Goal: Find specific page/section: Find specific page/section

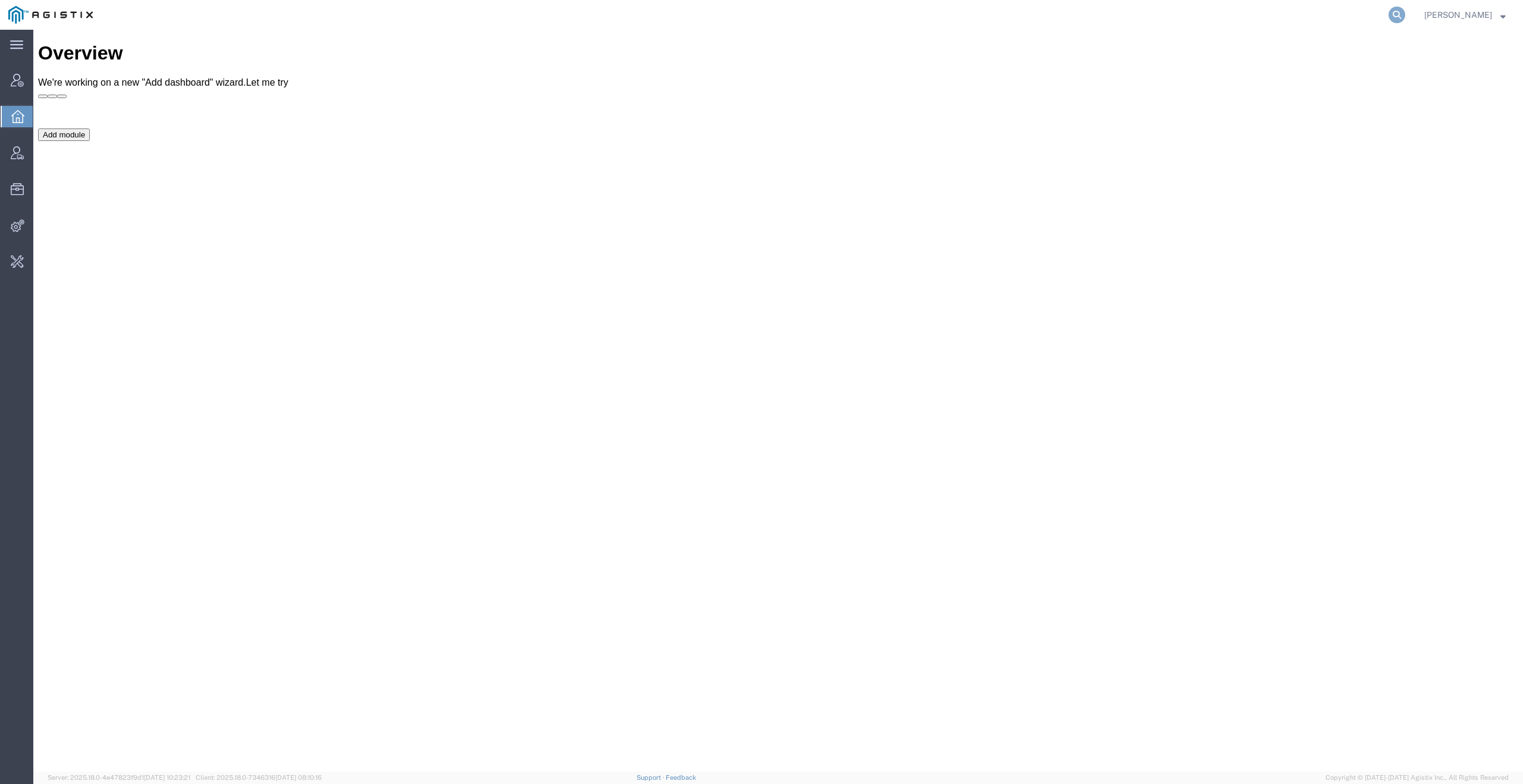
click at [1406, 13] on icon at bounding box center [1397, 15] width 17 height 17
click at [1306, 13] on input "search" at bounding box center [1208, 15] width 362 height 29
type input "offline@dyn"
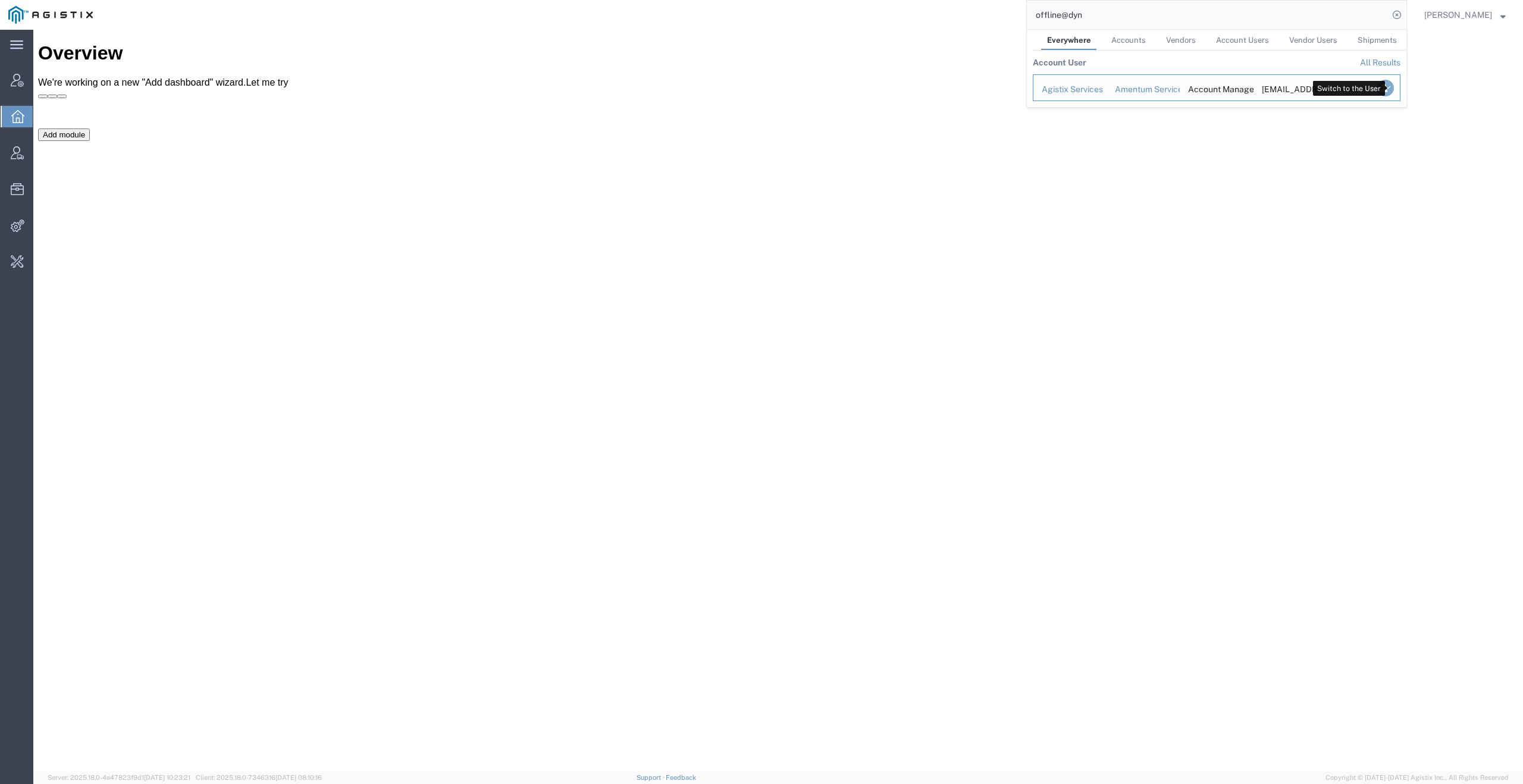
click at [1390, 87] on icon "Search Results" at bounding box center [1386, 88] width 17 height 17
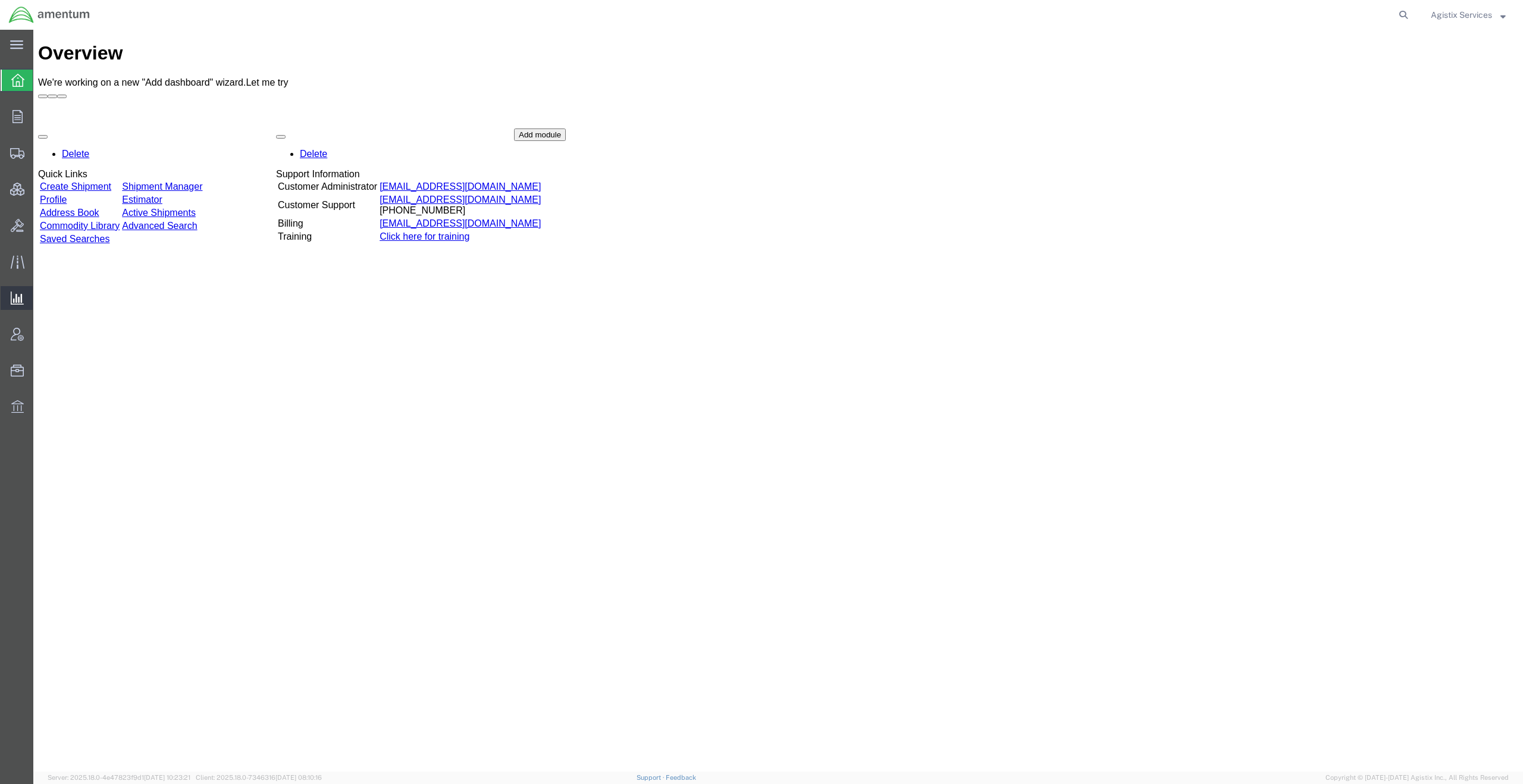
click at [0, 0] on span "Analyses" at bounding box center [0, 0] width 0 height 0
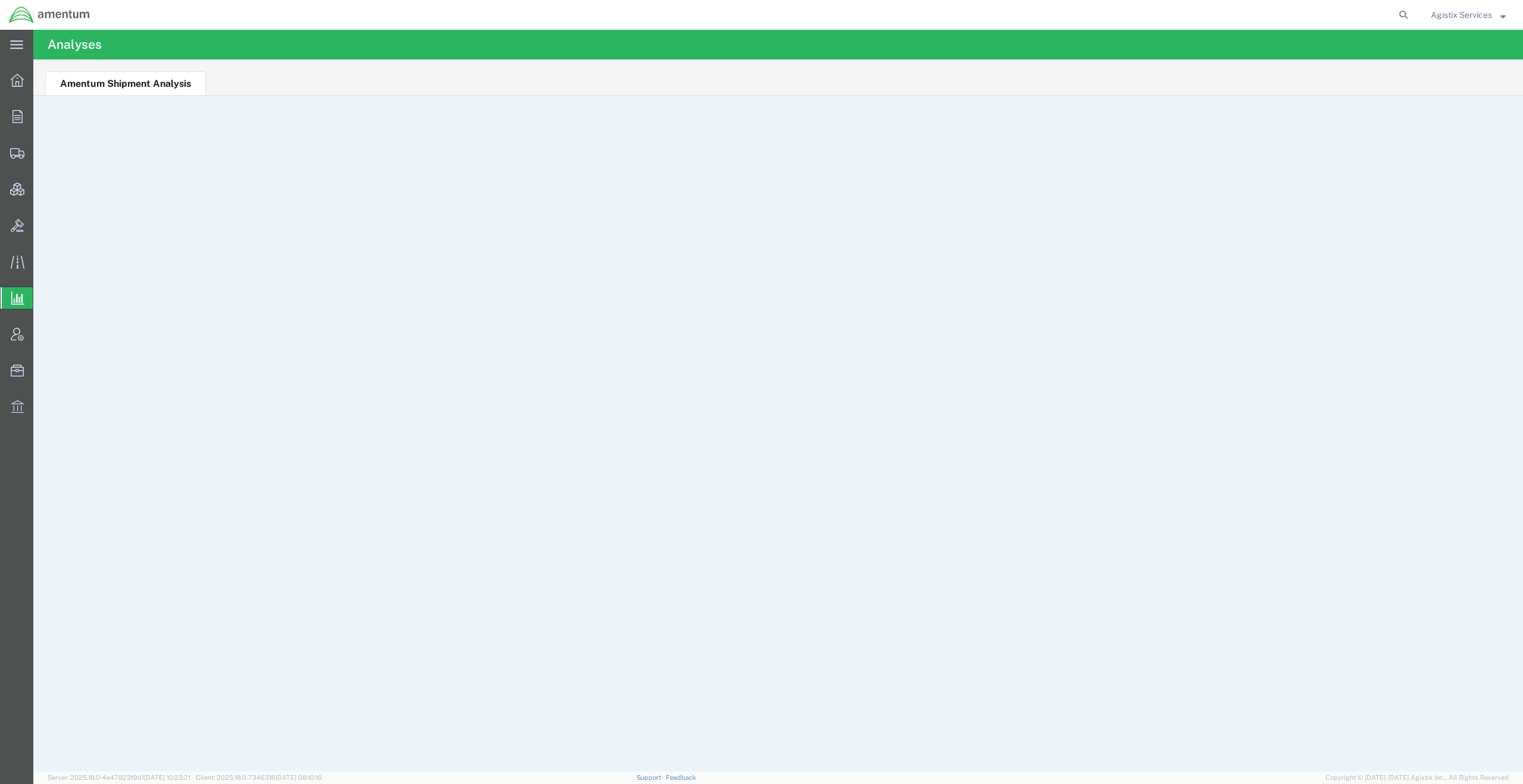
click at [1489, 12] on span "Agistix Services" at bounding box center [1462, 15] width 61 height 13
click at [1442, 85] on link "Logout" at bounding box center [1469, 83] width 92 height 21
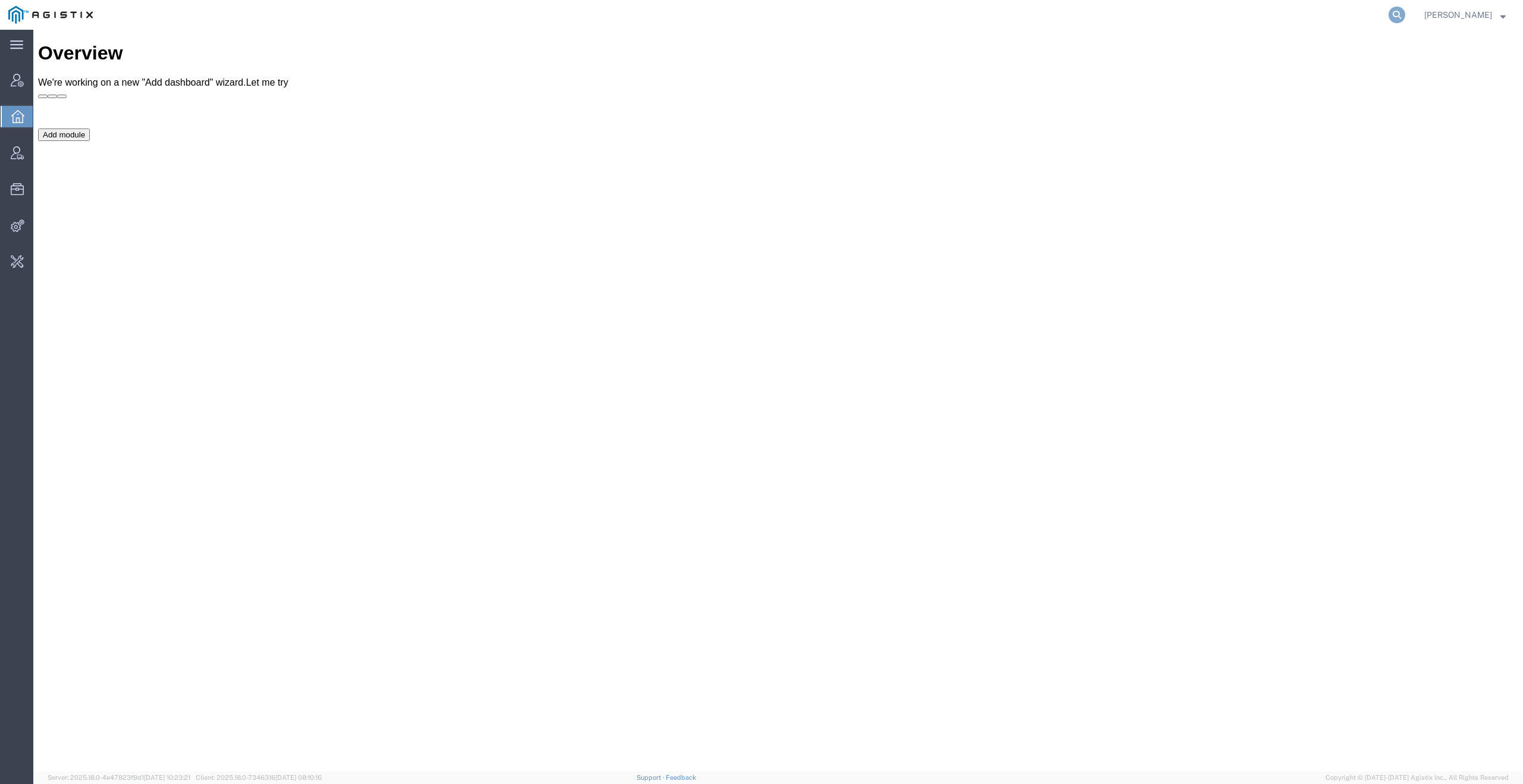
click at [1399, 18] on icon at bounding box center [1397, 15] width 17 height 17
click at [1296, 18] on input "search" at bounding box center [1208, 15] width 362 height 29
type input "quicksight"
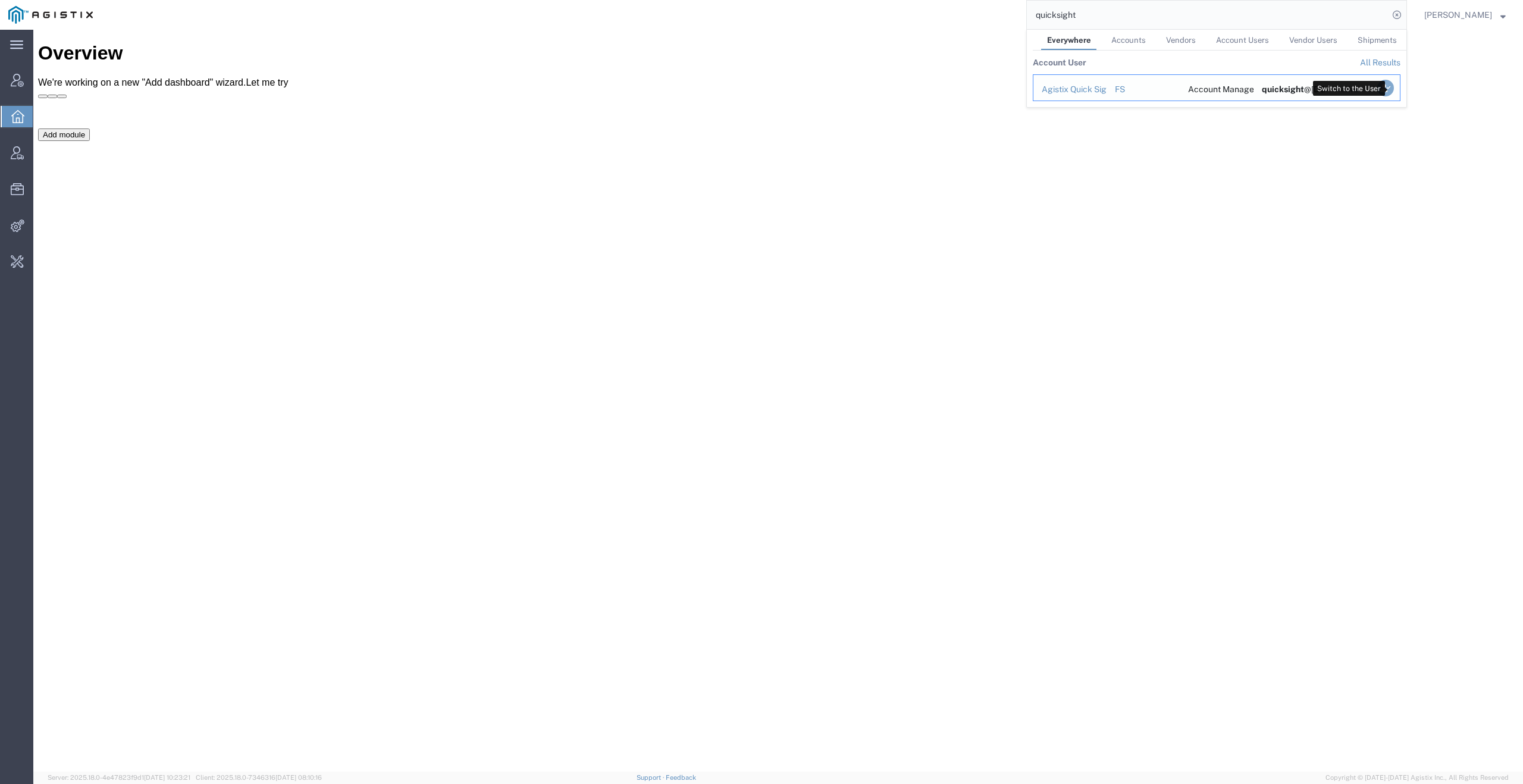
click at [1389, 88] on icon "Search Results" at bounding box center [1386, 88] width 17 height 17
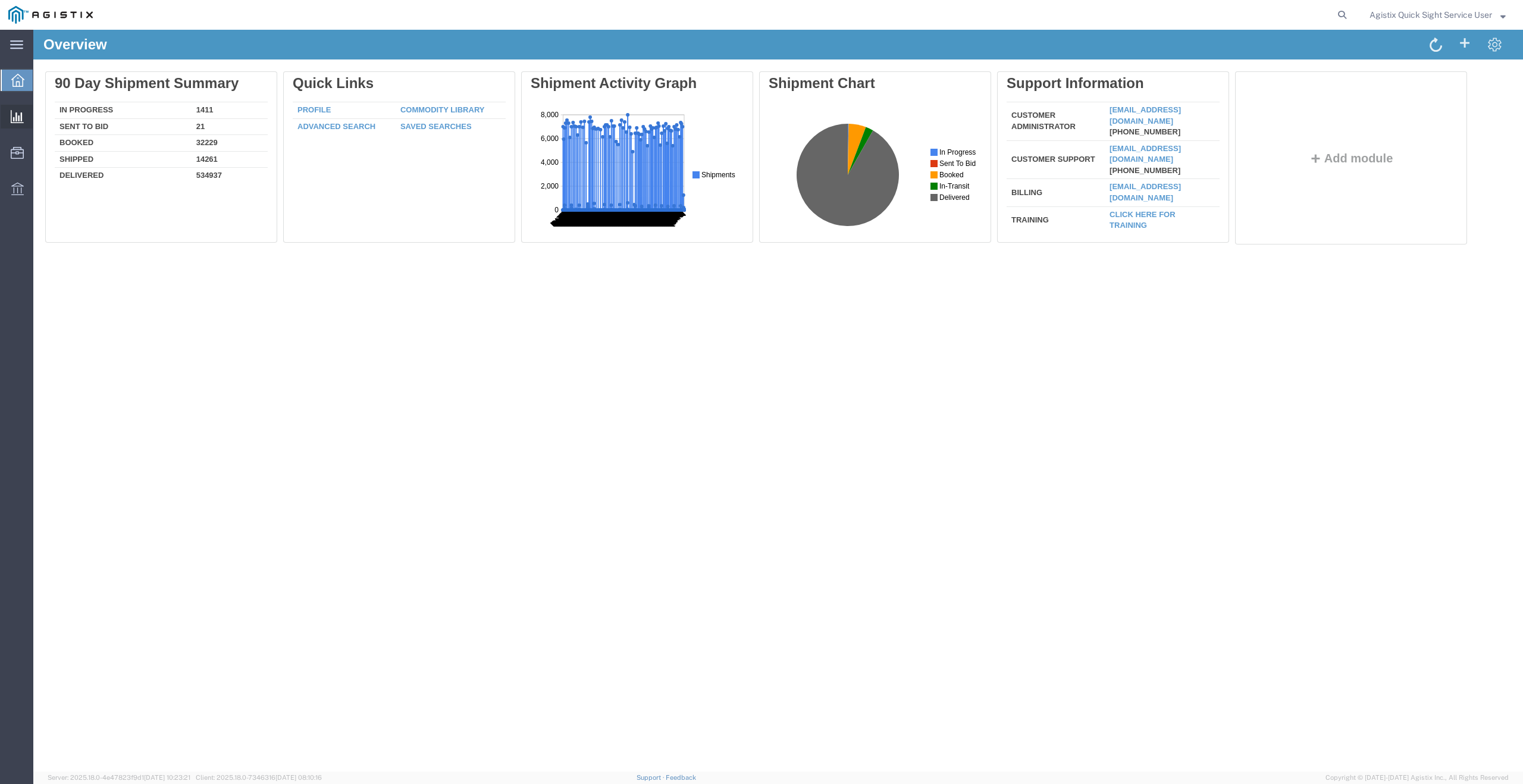
click at [0, 0] on span "Topics" at bounding box center [0, 0] width 0 height 0
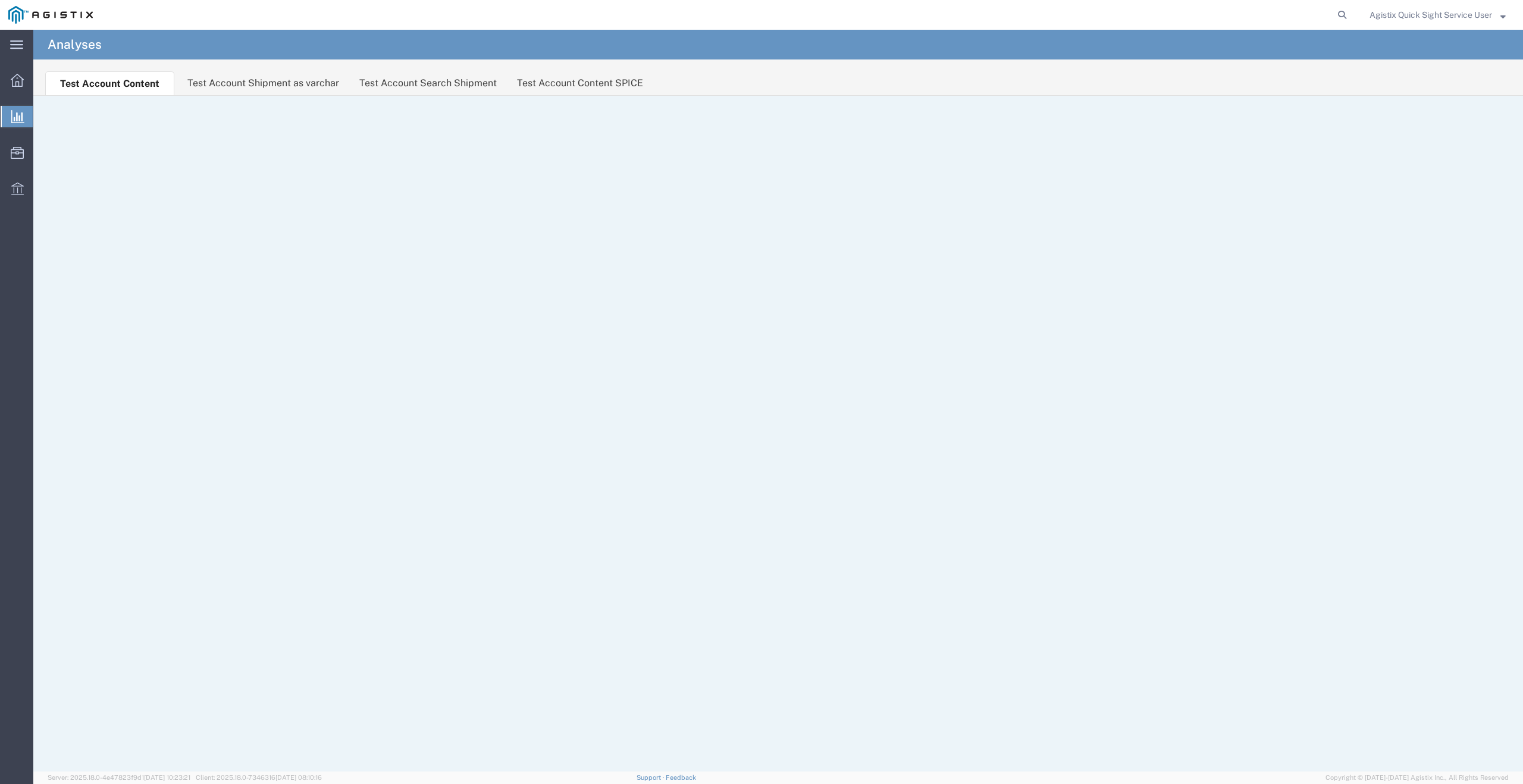
click at [412, 87] on li "Test Account Search Shipment" at bounding box center [428, 83] width 152 height 24
